Goal: Information Seeking & Learning: Learn about a topic

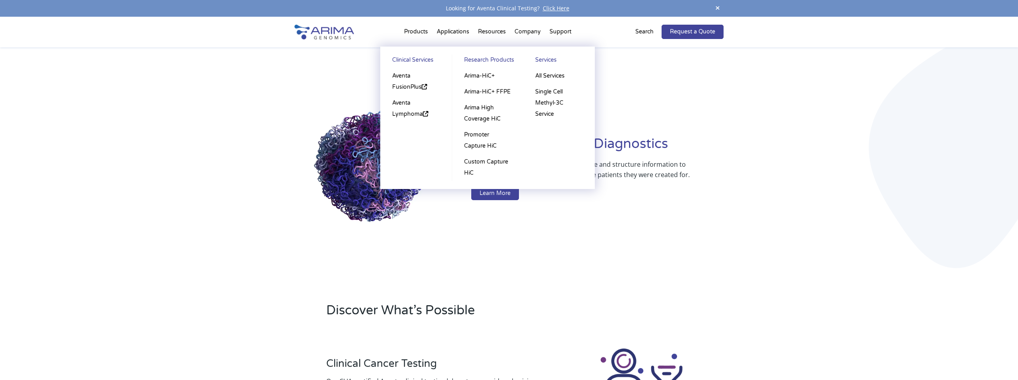
click at [413, 33] on li "Products Clinical Services Aventa FusionPlus Aventa [MEDICAL_DATA] Research Pro…" at bounding box center [416, 33] width 33 height 27
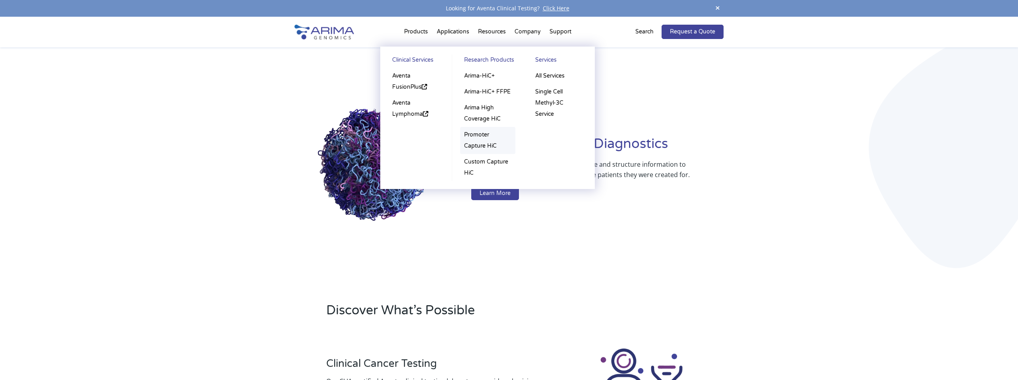
click at [485, 143] on link "Promoter Capture HiC" at bounding box center [487, 140] width 55 height 27
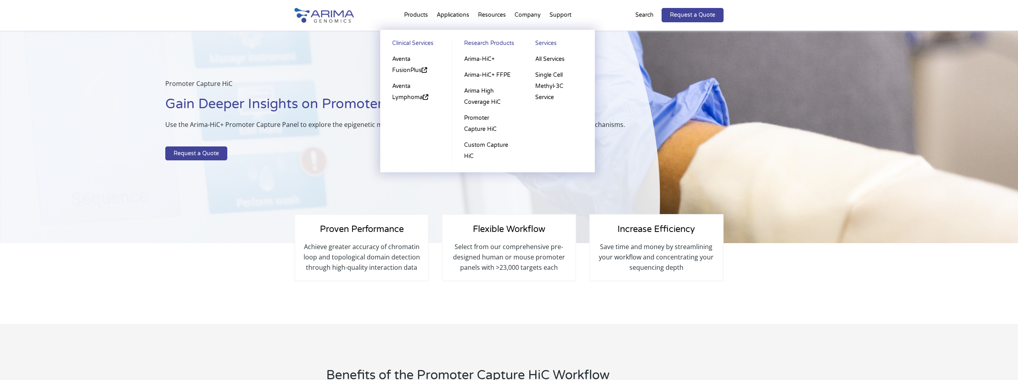
click at [421, 15] on li "Products Clinical Services Aventa FusionPlus Aventa [MEDICAL_DATA] Research Pro…" at bounding box center [416, 16] width 33 height 27
click at [484, 126] on link "Promoter Capture HiC" at bounding box center [487, 123] width 55 height 27
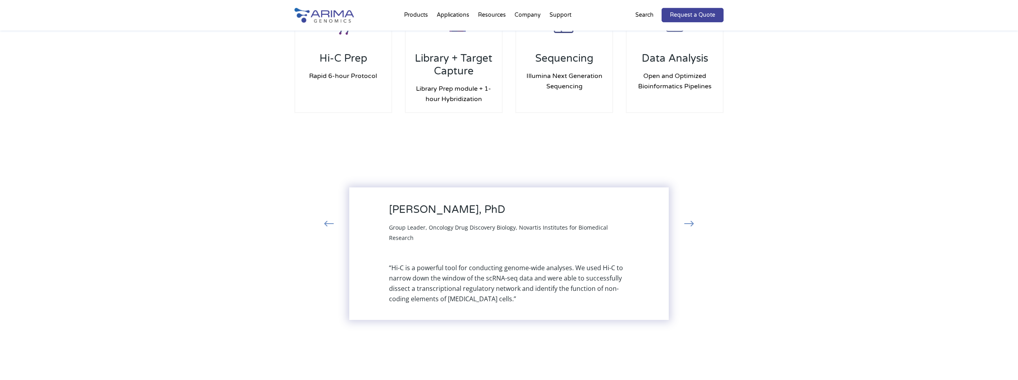
scroll to position [787, 0]
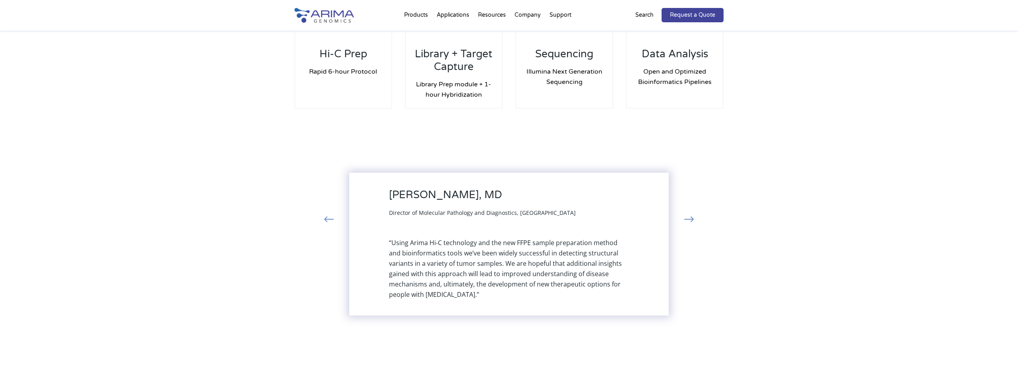
click at [693, 219] on button "›" at bounding box center [689, 220] width 17 height 14
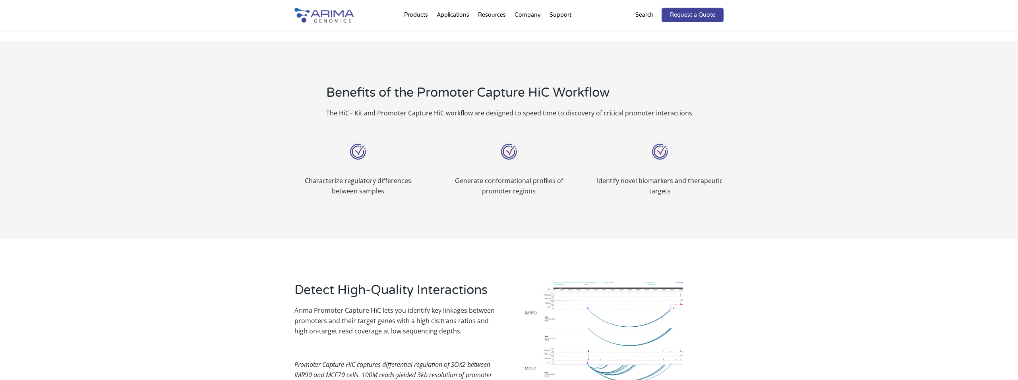
scroll to position [0, 0]
